Goal: Transaction & Acquisition: Purchase product/service

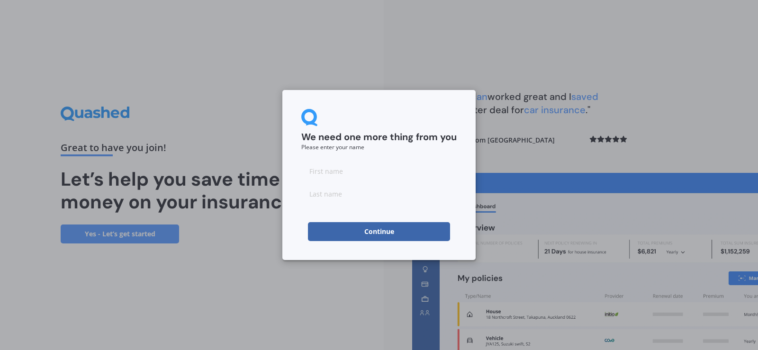
click at [368, 170] on input at bounding box center [378, 171] width 155 height 19
type input "[PERSON_NAME]"
click at [348, 199] on input at bounding box center [378, 193] width 155 height 19
type input "[PERSON_NAME]"
click at [366, 234] on button "Continue" at bounding box center [379, 231] width 142 height 19
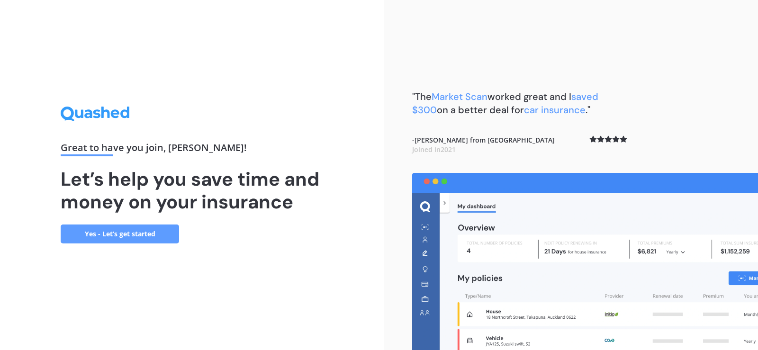
click at [145, 228] on link "Yes - Let’s get started" at bounding box center [120, 234] width 118 height 19
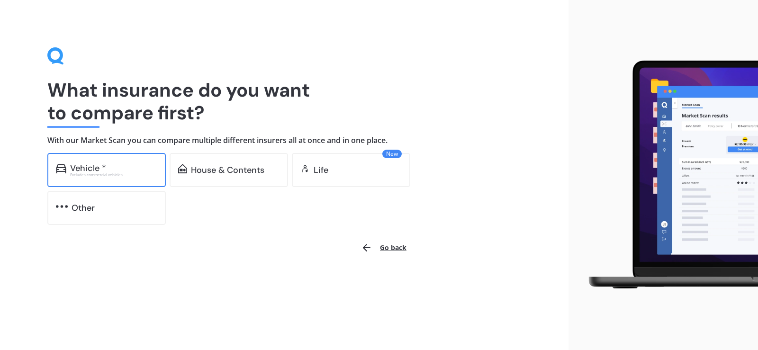
click at [98, 166] on div "Vehicle *" at bounding box center [88, 168] width 36 height 9
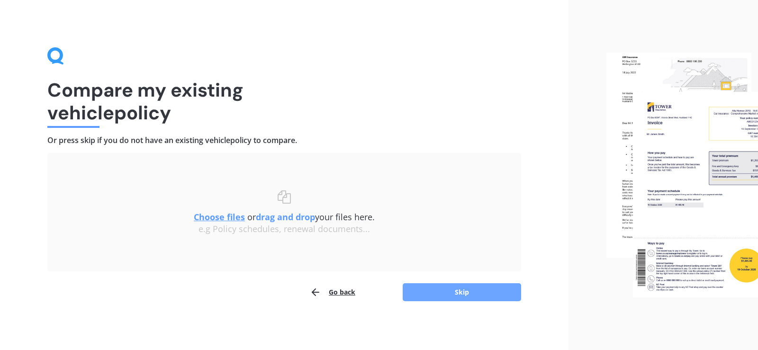
click at [451, 296] on button "Skip" at bounding box center [462, 292] width 118 height 18
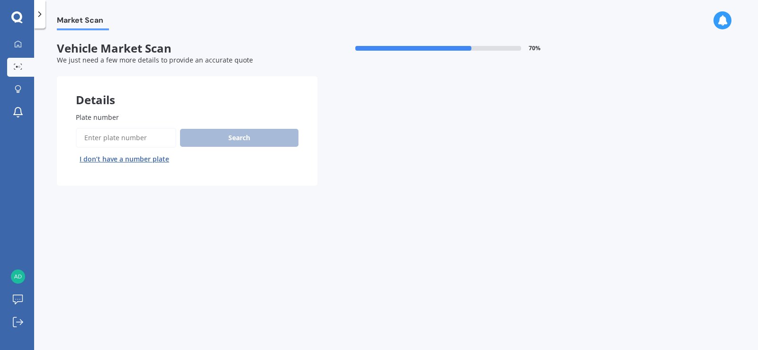
click at [142, 136] on input "Plate number" at bounding box center [126, 138] width 100 height 20
type input "HNN789"
click at [0, 0] on button "Next" at bounding box center [0, 0] width 0 height 0
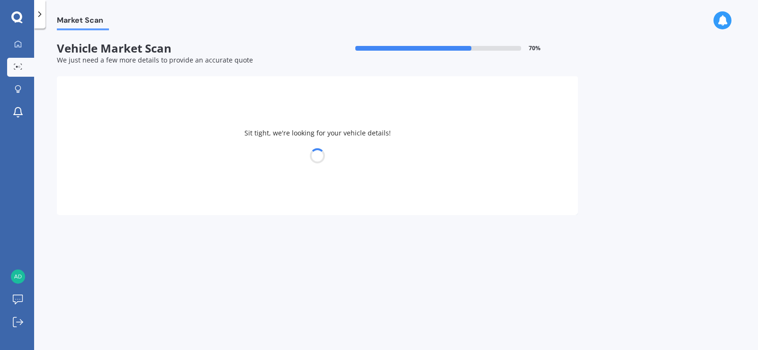
select select "NISSAN"
select select "X-TRAIL"
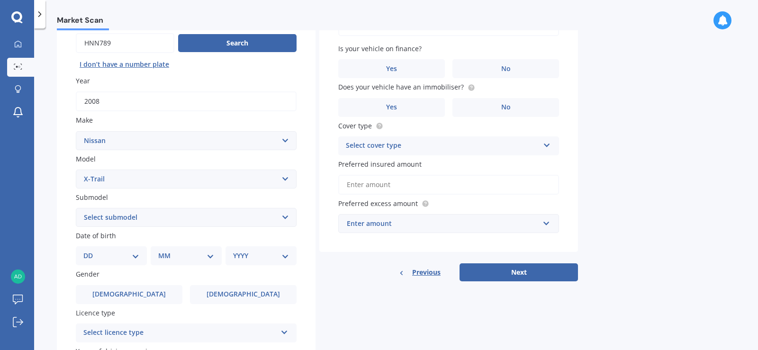
scroll to position [142, 0]
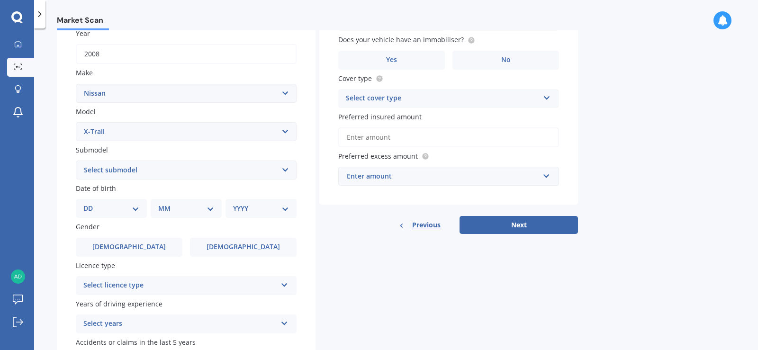
click at [113, 214] on select "DD 01 02 03 04 05 06 07 08 09 10 11 12 13 14 15 16 17 18 19 20 21 22 23 24 25 2…" at bounding box center [111, 208] width 56 height 10
select select "22"
click at [91, 203] on select "DD 01 02 03 04 05 06 07 08 09 10 11 12 13 14 15 16 17 18 19 20 21 22 23 24 25 2…" at bounding box center [111, 208] width 56 height 10
click at [189, 211] on select "MM 01 02 03 04 05 06 07 08 09 10 11 12" at bounding box center [188, 208] width 52 height 10
select select "05"
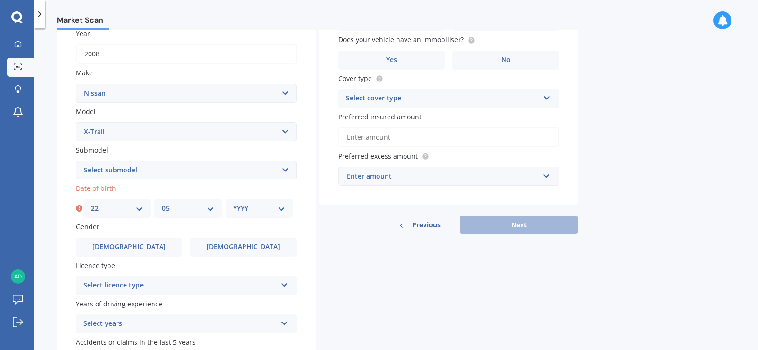
click at [162, 203] on select "MM 01 02 03 04 05 06 07 08 09 10 11 12" at bounding box center [188, 208] width 52 height 10
click at [263, 205] on select "YYYY 2025 2024 2023 2022 2021 2020 2019 2018 2017 2016 2015 2014 2013 2012 2011…" at bounding box center [259, 208] width 52 height 10
select select "2001"
click at [233, 203] on select "YYYY 2025 2024 2023 2022 2021 2020 2019 2018 2017 2016 2015 2014 2013 2012 2011…" at bounding box center [259, 208] width 52 height 10
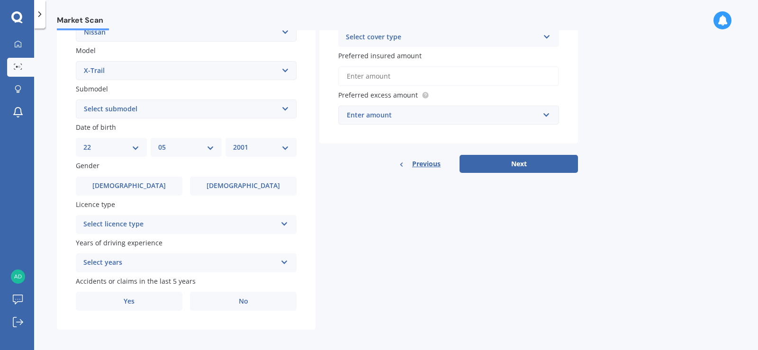
scroll to position [208, 0]
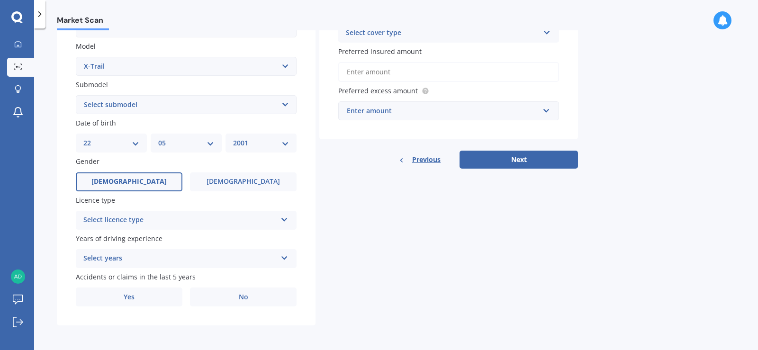
click at [109, 181] on label "[DEMOGRAPHIC_DATA]" at bounding box center [129, 182] width 107 height 19
click at [0, 0] on input "[DEMOGRAPHIC_DATA]" at bounding box center [0, 0] width 0 height 0
click at [280, 215] on div "Select licence type NZ Full NZ Restricted NZ Learners [GEOGRAPHIC_DATA] [GEOGRA…" at bounding box center [186, 220] width 221 height 19
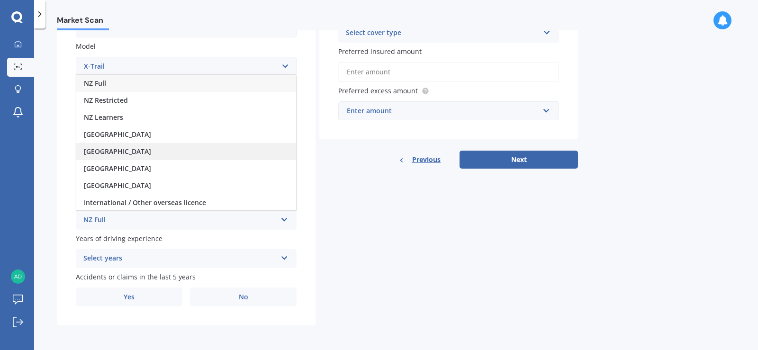
click at [159, 147] on div "[GEOGRAPHIC_DATA]" at bounding box center [186, 151] width 220 height 17
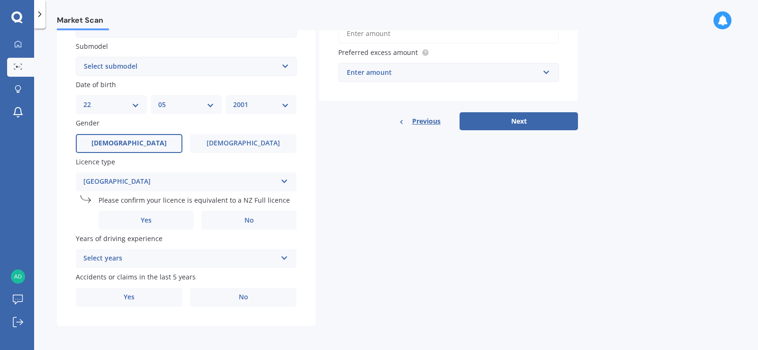
scroll to position [246, 0]
click at [141, 218] on span "Yes" at bounding box center [146, 220] width 11 height 8
click at [0, 0] on input "Yes" at bounding box center [0, 0] width 0 height 0
click at [218, 255] on div "Select years" at bounding box center [179, 258] width 193 height 11
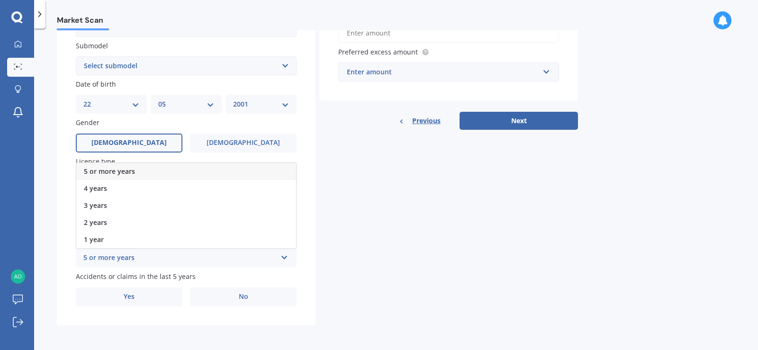
click at [112, 176] on div "5 or more years" at bounding box center [186, 171] width 220 height 17
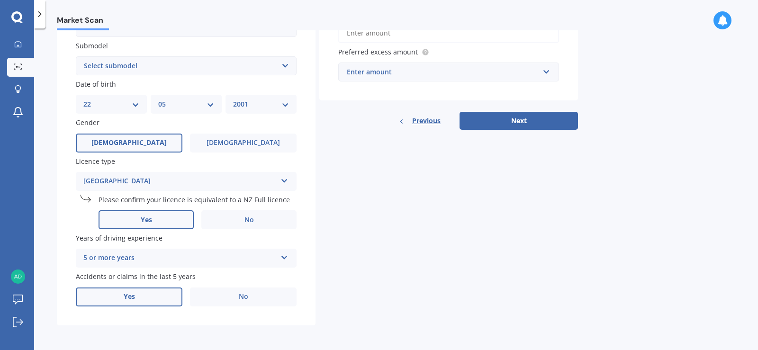
click at [123, 295] on label "Yes" at bounding box center [129, 297] width 107 height 19
click at [0, 0] on input "Yes" at bounding box center [0, 0] width 0 height 0
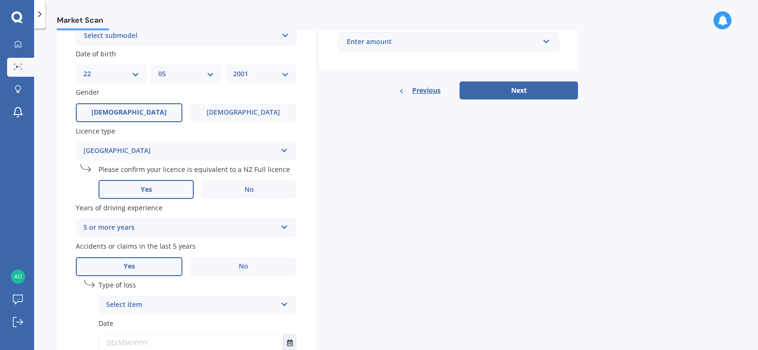
scroll to position [349, 0]
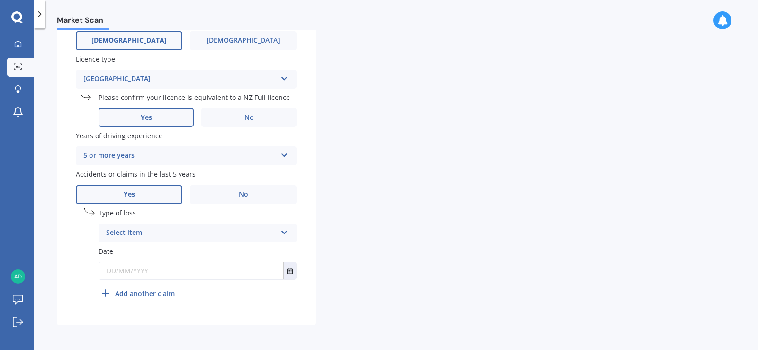
click at [142, 236] on div "Select item" at bounding box center [191, 233] width 171 height 11
click at [141, 254] on span "At fault accident" at bounding box center [134, 251] width 54 height 9
click at [177, 272] on input "text" at bounding box center [191, 271] width 184 height 17
click at [410, 285] on div "Details Plate number Search I don’t have a number plate Year [DATE] Make Select…" at bounding box center [317, 26] width 521 height 598
type input "[DATE]"
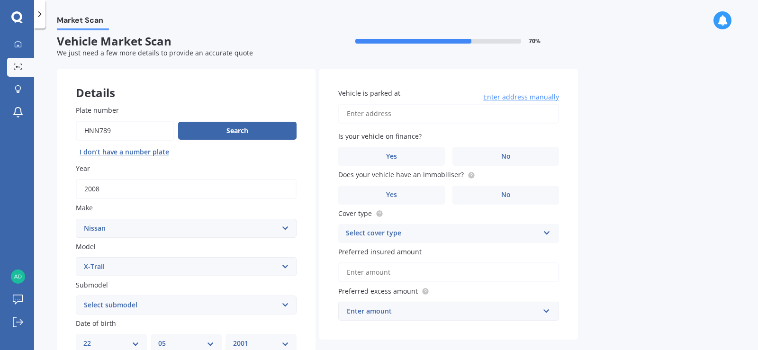
scroll to position [0, 0]
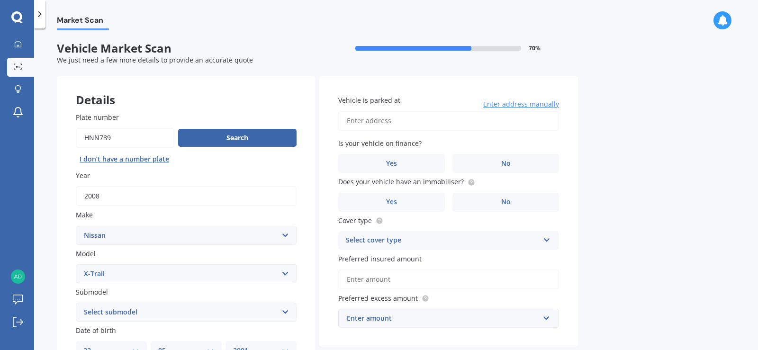
click at [400, 120] on input "Vehicle is parked at" at bounding box center [448, 121] width 221 height 20
type input "[STREET_ADDRESS]"
click at [504, 160] on span "No" at bounding box center [505, 164] width 9 height 8
click at [0, 0] on input "No" at bounding box center [0, 0] width 0 height 0
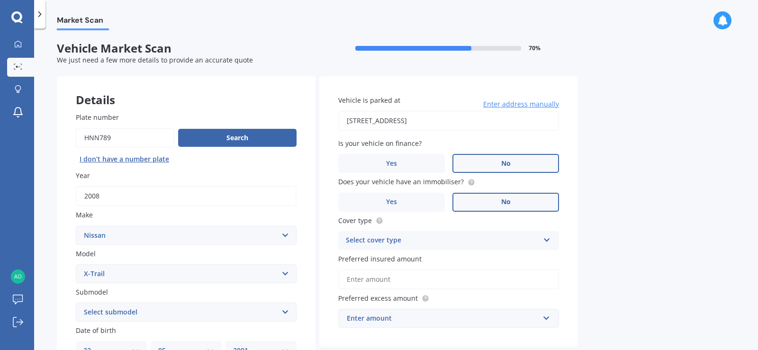
click at [497, 200] on label "No" at bounding box center [506, 202] width 107 height 19
click at [0, 0] on input "No" at bounding box center [0, 0] width 0 height 0
click at [473, 241] on div "Select cover type" at bounding box center [442, 240] width 193 height 11
click at [401, 255] on div "Comprehensive" at bounding box center [449, 259] width 220 height 17
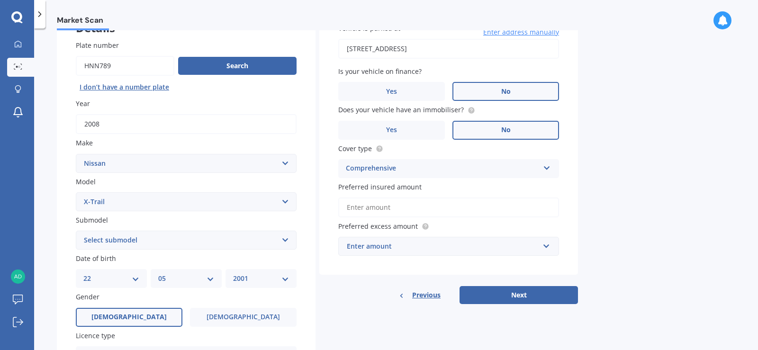
scroll to position [95, 0]
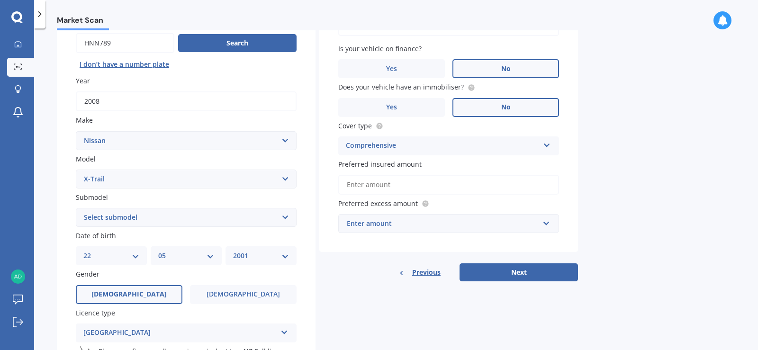
click at [414, 189] on input "Preferred insured amount" at bounding box center [448, 185] width 221 height 20
click at [620, 184] on div "Market Scan Vehicle Market Scan 70 % We just need a few more details to provide…" at bounding box center [396, 191] width 724 height 322
click at [501, 229] on input "text" at bounding box center [445, 224] width 212 height 18
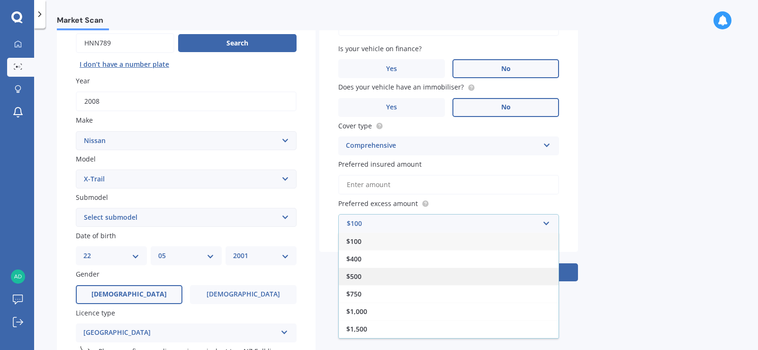
click at [364, 282] on div "$500" at bounding box center [449, 277] width 220 height 18
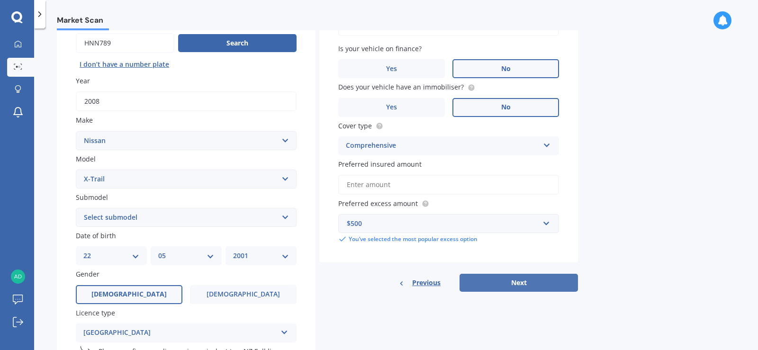
click at [519, 280] on button "Next" at bounding box center [519, 283] width 118 height 18
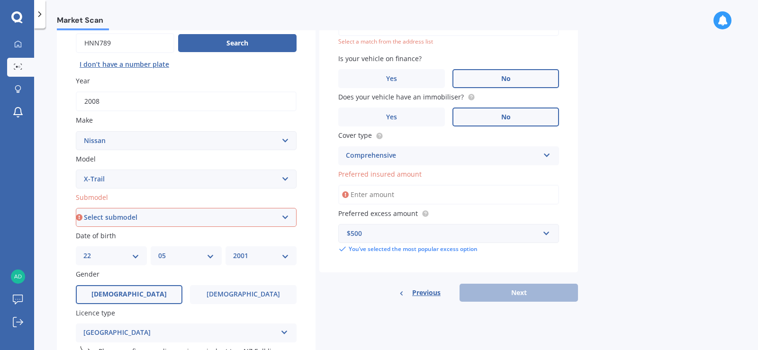
click at [237, 213] on select "Select submodel (All Other) 2000cc Hybrid 2WD non-turbo 4WD 20X Petrol ST ST 4W…" at bounding box center [186, 217] width 221 height 19
click at [582, 161] on div "Market Scan Vehicle Market Scan 70 % We just need a few more details to provide…" at bounding box center [396, 191] width 724 height 322
click at [170, 215] on select "Select submodel (All Other) 2000cc Hybrid 2WD non-turbo 4WD 20X Petrol ST ST 4W…" at bounding box center [186, 217] width 221 height 19
click at [168, 212] on select "Select submodel (All Other) 2000cc Hybrid 2WD non-turbo 4WD 20X Petrol ST ST 4W…" at bounding box center [186, 217] width 221 height 19
click at [268, 219] on select "Select submodel (All Other) 2000cc Hybrid 2WD non-turbo 4WD 20X Petrol ST ST 4W…" at bounding box center [186, 217] width 221 height 19
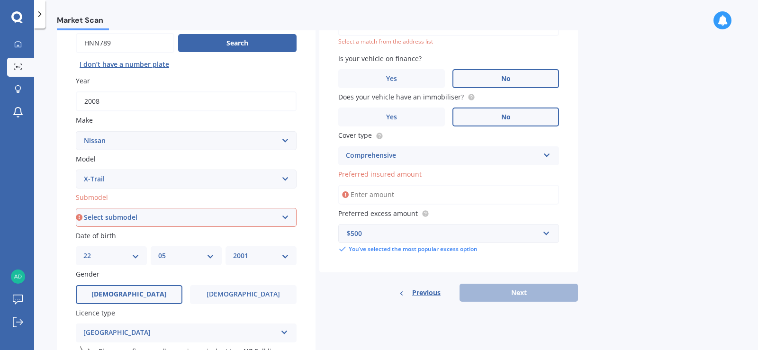
select select "TI-L2.5P4WD/CVT"
click at [76, 208] on select "Select submodel (All Other) 2000cc Hybrid 2WD non-turbo 4WD 20X Petrol ST ST 4W…" at bounding box center [186, 217] width 221 height 19
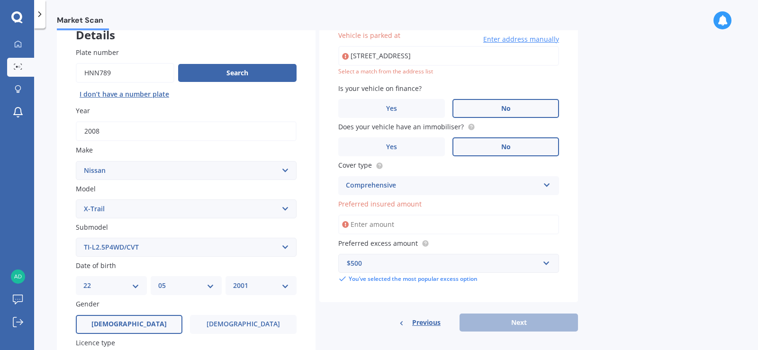
click at [417, 233] on input "Preferred insured amount" at bounding box center [448, 225] width 221 height 20
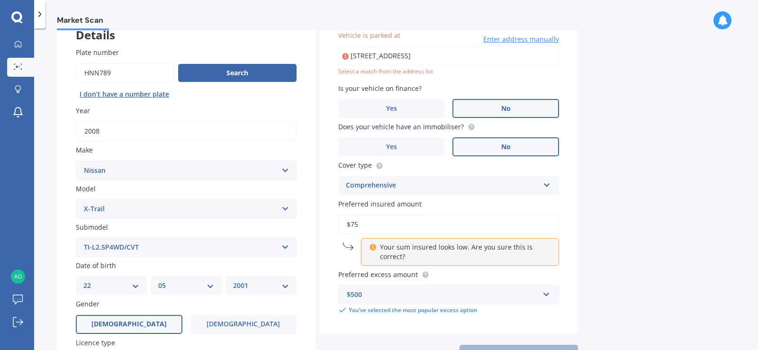
type input "$7"
type input "$4,000"
click at [637, 231] on div "Market Scan Vehicle Market Scan 70 % We just need a few more details to provide…" at bounding box center [396, 191] width 724 height 322
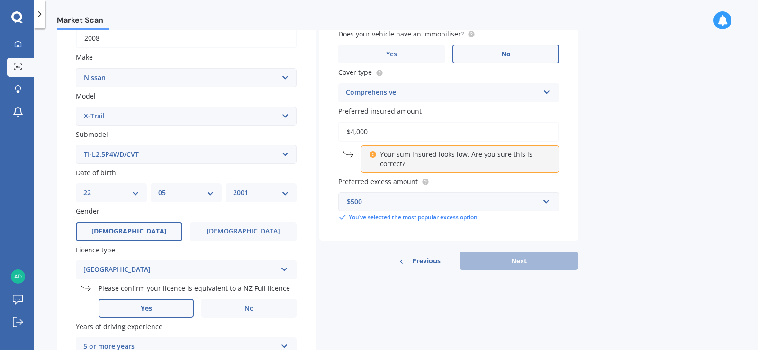
scroll to position [160, 0]
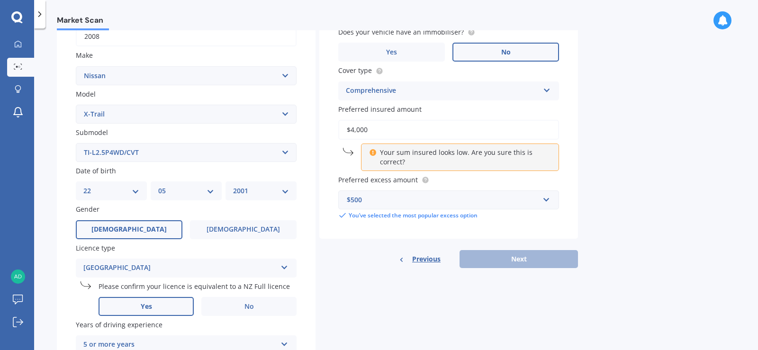
click at [519, 258] on div "Previous Next" at bounding box center [448, 259] width 259 height 18
click at [444, 151] on p "Your sum insured looks low. Are you sure this is correct?" at bounding box center [463, 157] width 167 height 19
click at [372, 152] on icon at bounding box center [372, 151] width 7 height 7
click at [361, 148] on div "Your sum insured looks low. Are you sure this is correct?" at bounding box center [460, 157] width 198 height 27
click at [381, 126] on input "$4,000" at bounding box center [448, 130] width 221 height 20
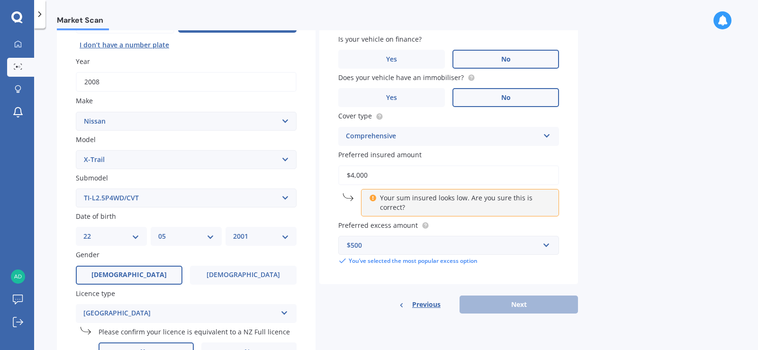
scroll to position [112, 0]
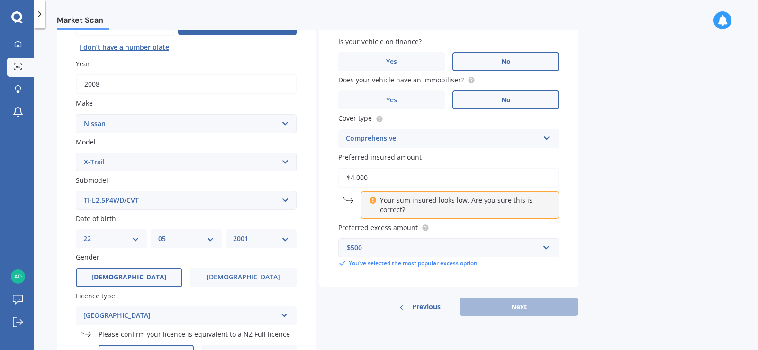
drag, startPoint x: 406, startPoint y: 181, endPoint x: 230, endPoint y: 185, distance: 175.9
click at [230, 185] on div "Details Plate number Search I don’t have a number plate Year [DATE] Make Select…" at bounding box center [317, 263] width 521 height 598
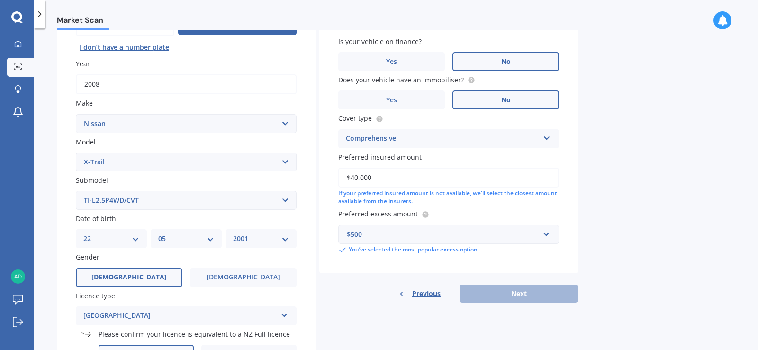
type input "$4,000"
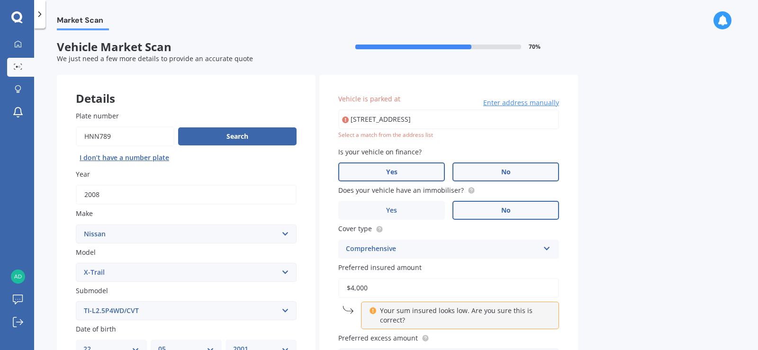
scroll to position [0, 0]
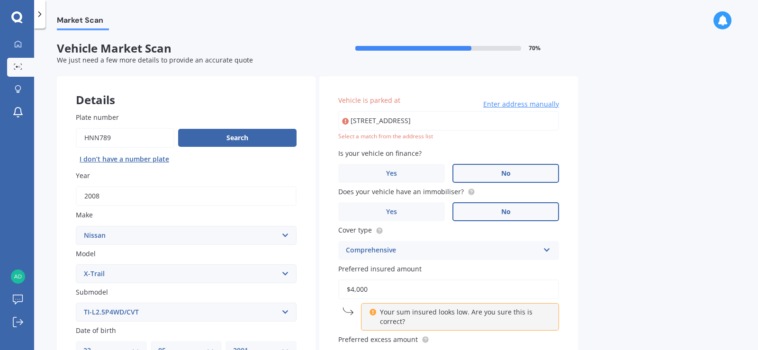
click at [469, 123] on input "[STREET_ADDRESS]" at bounding box center [448, 121] width 221 height 20
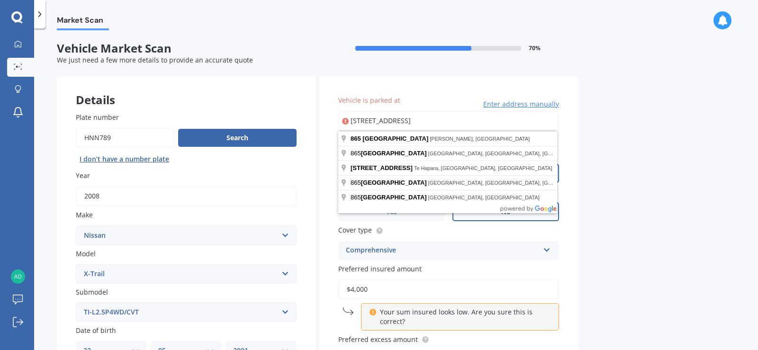
click at [624, 143] on div "Market Scan Vehicle Market Scan 70 % We just need a few more details to provide…" at bounding box center [396, 191] width 724 height 322
click at [514, 118] on input "[STREET_ADDRESS]" at bounding box center [448, 121] width 221 height 20
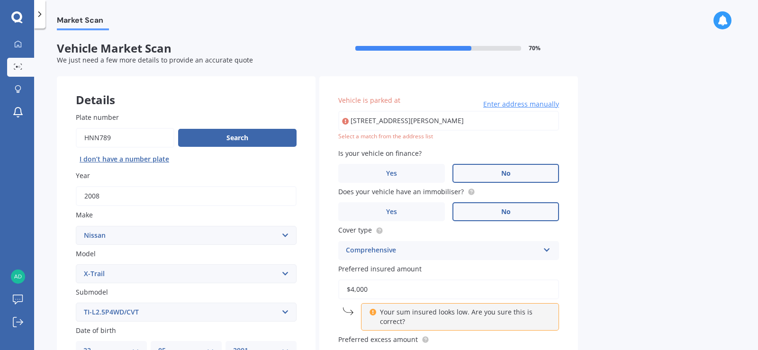
type input "[STREET_ADDRESS][PERSON_NAME]"
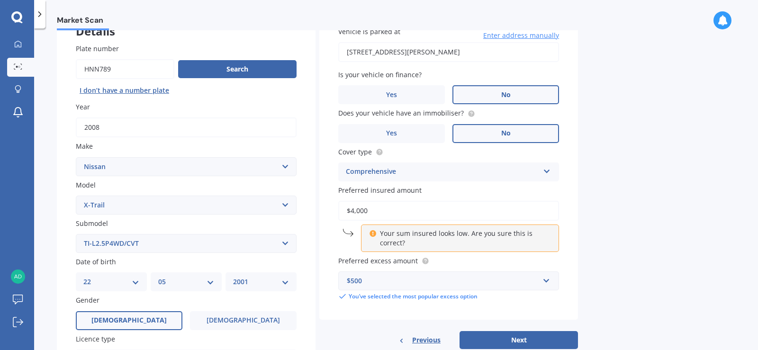
scroll to position [284, 0]
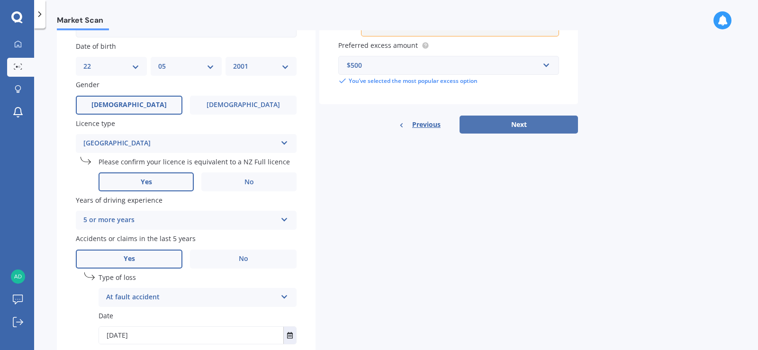
click at [488, 122] on button "Next" at bounding box center [519, 125] width 118 height 18
select select "22"
select select "05"
select select "2001"
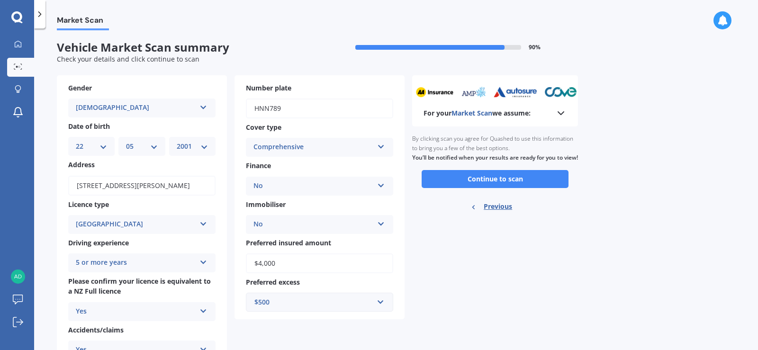
scroll to position [0, 0]
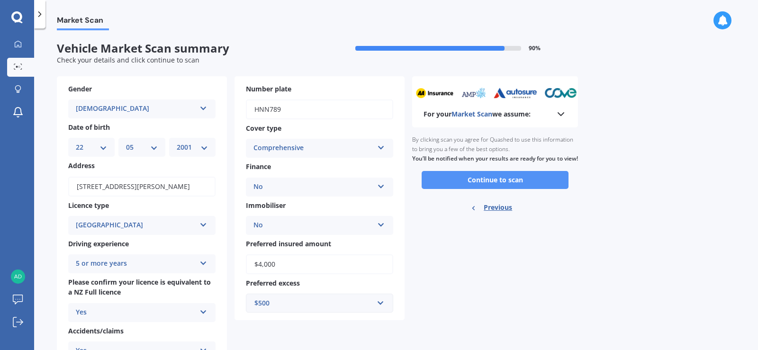
click at [505, 189] on button "Continue to scan" at bounding box center [495, 180] width 147 height 18
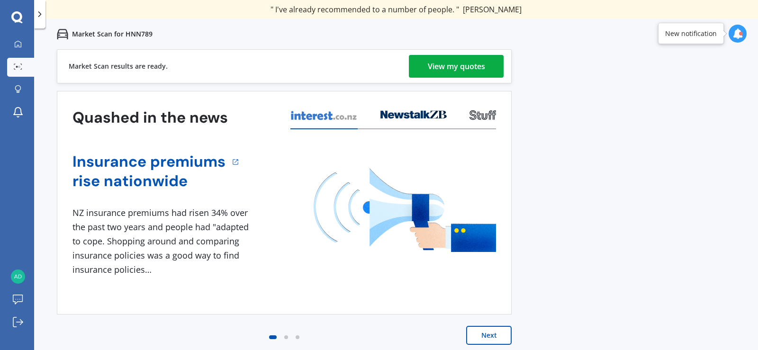
click at [455, 61] on div "View my quotes" at bounding box center [456, 66] width 57 height 23
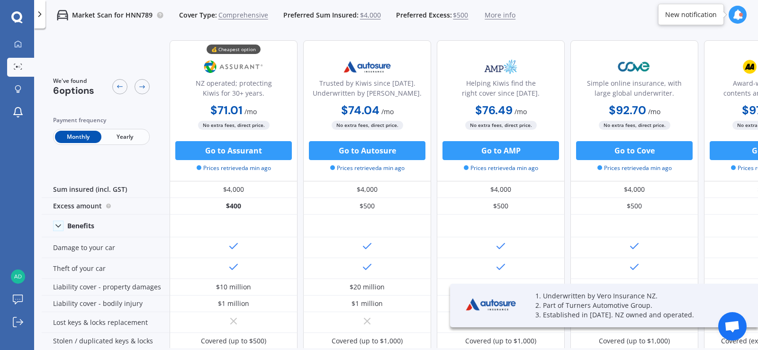
click at [128, 135] on span "Yearly" at bounding box center [124, 137] width 46 height 12
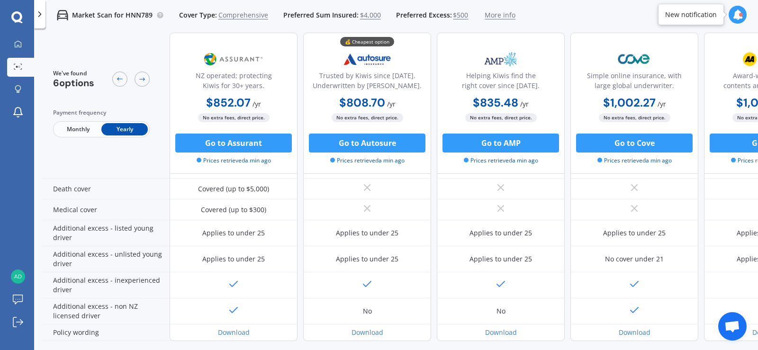
scroll to position [466, 0]
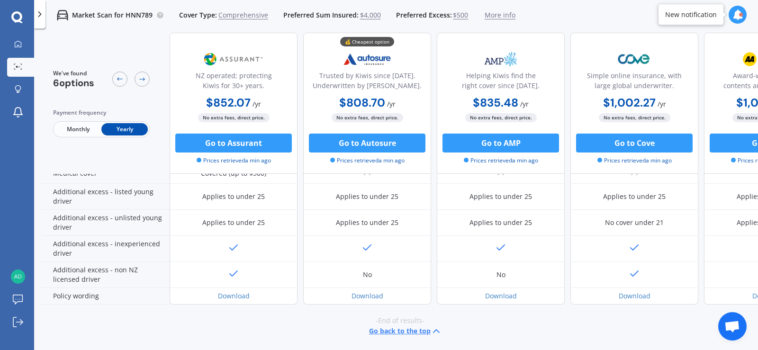
drag, startPoint x: 428, startPoint y: 341, endPoint x: 530, endPoint y: 342, distance: 102.9
click at [530, 342] on div "-End of results- Go back to the top" at bounding box center [400, 327] width 717 height 44
drag, startPoint x: 506, startPoint y: 144, endPoint x: 462, endPoint y: 109, distance: 56.3
click at [461, 107] on div "$835.48 / yr $835.48 / yr $76.49 / mo" at bounding box center [501, 103] width 128 height 18
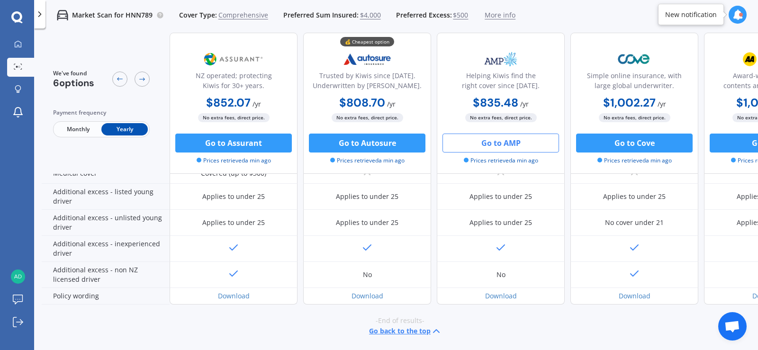
click at [487, 137] on button "Go to AMP" at bounding box center [501, 143] width 117 height 19
